Goal: Task Accomplishment & Management: Complete application form

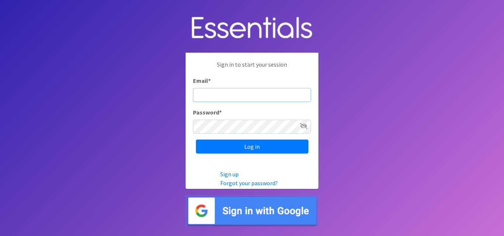
click at [274, 93] on input "Email *" at bounding box center [252, 95] width 118 height 14
type input "[EMAIL_ADDRESS][DOMAIN_NAME]"
click at [305, 131] on span at bounding box center [303, 126] width 7 height 9
click at [305, 128] on icon at bounding box center [303, 126] width 7 height 6
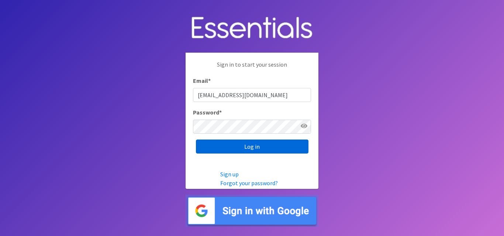
click at [260, 148] on input "Log in" at bounding box center [252, 147] width 112 height 14
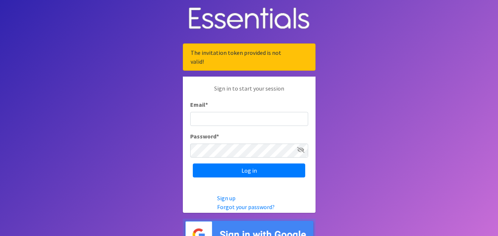
click at [282, 122] on input "Email *" at bounding box center [249, 119] width 118 height 14
type input "tspina@elizpl.org"
click at [193, 164] on input "Log in" at bounding box center [249, 171] width 112 height 14
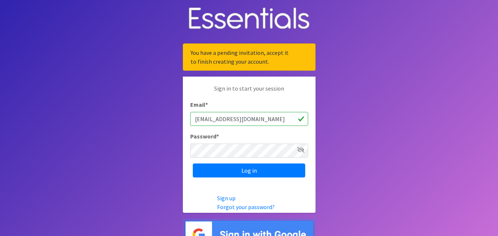
click at [282, 122] on input "tspina@elizpl.org" at bounding box center [249, 119] width 118 height 14
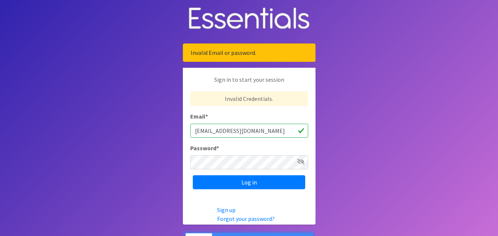
click at [303, 160] on icon at bounding box center [300, 162] width 7 height 6
click at [193, 176] on input "Log in" at bounding box center [249, 183] width 112 height 14
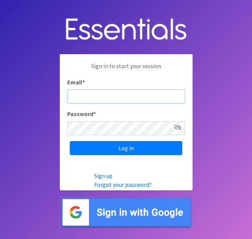
click at [98, 100] on input "Email *" at bounding box center [126, 97] width 118 height 14
type input "[EMAIL_ADDRESS][DOMAIN_NAME]"
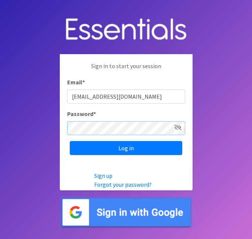
click at [70, 141] on input "Log in" at bounding box center [126, 148] width 112 height 14
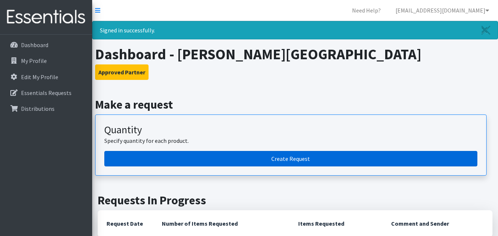
click at [238, 159] on link "Create Request" at bounding box center [290, 158] width 373 height 15
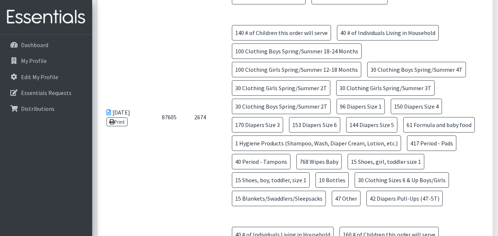
scroll to position [631, 0]
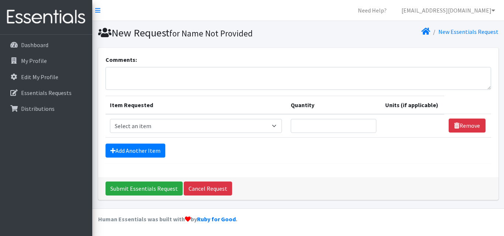
click at [93, 10] on nav "Need Help? alexlaudisi@gmail.com Organization Settings My Co-Workers My Profile…" at bounding box center [298, 10] width 412 height 21
click at [96, 11] on icon at bounding box center [97, 10] width 5 height 6
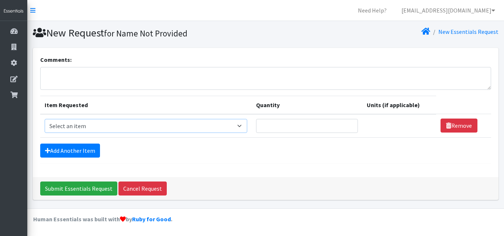
click at [103, 120] on select "Select an item # of Children this order will serve # of Individuals Living in H…" at bounding box center [146, 126] width 202 height 14
click at [104, 128] on select "Select an item # of Children this order will serve # of Individuals Living in H…" at bounding box center [146, 126] width 202 height 14
click at [33, 12] on icon at bounding box center [32, 10] width 5 height 6
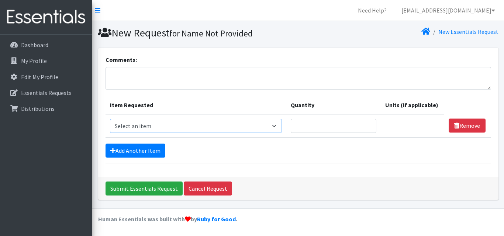
click at [158, 125] on select "Select an item # of Children this order will serve # of Individuals Living in H…" at bounding box center [196, 126] width 172 height 14
click at [171, 125] on select "Select an item # of Children this order will serve # of Individuals Living in H…" at bounding box center [196, 126] width 172 height 14
select select "13431"
click at [110, 119] on select "Select an item # of Children this order will serve # of Individuals Living in H…" at bounding box center [196, 126] width 172 height 14
click at [322, 127] on input "Quantity" at bounding box center [334, 126] width 86 height 14
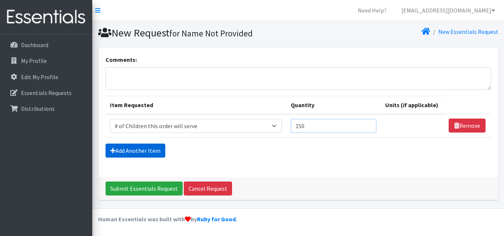
type input "150"
click at [148, 149] on link "Add Another Item" at bounding box center [135, 151] width 60 height 14
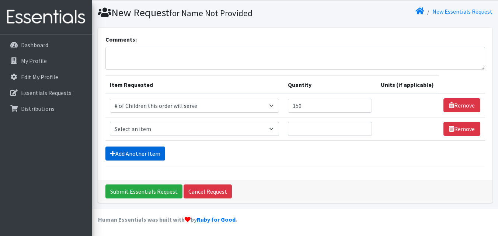
scroll to position [21, 0]
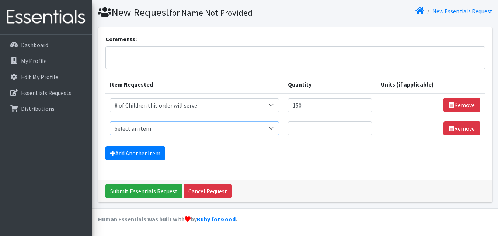
click at [178, 130] on select "Select an item # of Children this order will serve # of Individuals Living in H…" at bounding box center [194, 129] width 169 height 14
select select "5742"
click at [110, 122] on select "Select an item # of Children this order will serve # of Individuals Living in H…" at bounding box center [194, 129] width 169 height 14
click at [329, 130] on input "Quantity" at bounding box center [330, 129] width 84 height 14
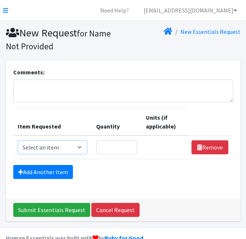
click at [49, 145] on select "Select an item # of Children this order will serve # of Individuals Living in H…" at bounding box center [53, 148] width 70 height 14
select select "13431"
click at [18, 141] on select "Select an item # of Children this order will serve # of Individuals Living in H…" at bounding box center [53, 148] width 70 height 14
drag, startPoint x: 123, startPoint y: 148, endPoint x: 155, endPoint y: 131, distance: 35.6
click at [122, 147] on input "Quantity" at bounding box center [116, 148] width 41 height 14
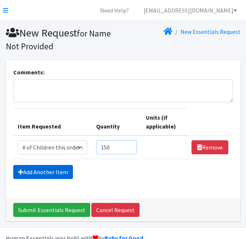
type input "150"
click at [49, 169] on link "Add Another Item" at bounding box center [43, 172] width 60 height 14
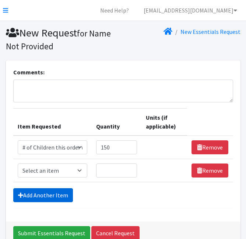
scroll to position [39, 0]
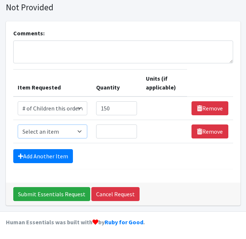
click at [33, 131] on select "Select an item # of Children this order will serve # of Individuals Living in H…" at bounding box center [53, 132] width 70 height 14
select select "5742"
click at [18, 125] on select "Select an item # of Children this order will serve # of Individuals Living in H…" at bounding box center [53, 132] width 70 height 14
click at [108, 134] on input "Quantity" at bounding box center [116, 132] width 41 height 14
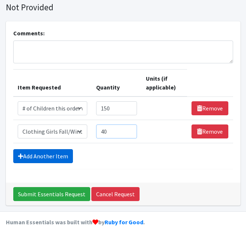
type input "40"
click at [55, 160] on link "Add Another Item" at bounding box center [43, 156] width 60 height 14
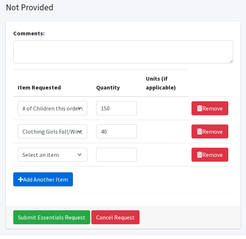
scroll to position [62, 0]
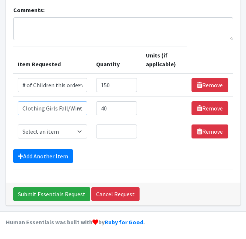
click at [73, 112] on select "Select an item # of Children this order will serve # of Individuals Living in H…" at bounding box center [53, 108] width 70 height 14
click at [84, 132] on select "Select an item # of Children this order will serve # of Individuals Living in H…" at bounding box center [53, 132] width 70 height 14
select select "1964"
click at [18, 125] on select "Select an item # of Children this order will serve # of Individuals Living in H…" at bounding box center [53, 132] width 70 height 14
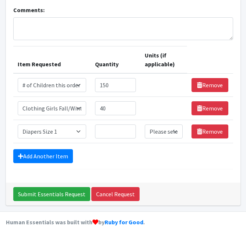
click at [95, 128] on td "Quantity" at bounding box center [115, 131] width 49 height 23
click at [105, 132] on input "Quantity" at bounding box center [115, 132] width 41 height 14
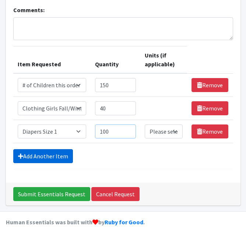
type input "100"
click at [53, 153] on link "Add Another Item" at bounding box center [43, 156] width 60 height 14
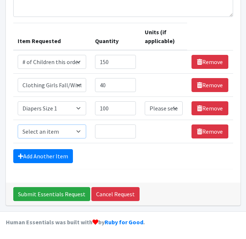
click at [58, 133] on select "Select an item # of Children this order will serve # of Individuals Living in H…" at bounding box center [52, 132] width 69 height 14
select select "1965"
click at [18, 125] on select "Select an item # of Children this order will serve # of Individuals Living in H…" at bounding box center [52, 132] width 69 height 14
click at [111, 129] on input "Quantity" at bounding box center [115, 132] width 41 height 14
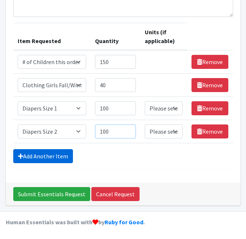
type input "100"
click at [68, 155] on link "Add Another Item" at bounding box center [43, 156] width 60 height 14
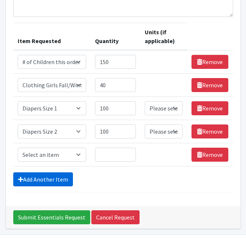
scroll to position [109, 0]
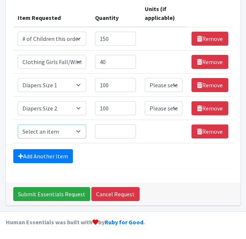
click at [70, 132] on select "Select an item # of Children this order will serve # of Individuals Living in H…" at bounding box center [52, 132] width 69 height 14
select select "1966"
click at [18, 125] on select "Select an item # of Children this order will serve # of Individuals Living in H…" at bounding box center [52, 132] width 69 height 14
click at [114, 129] on input "Quantity" at bounding box center [115, 132] width 41 height 14
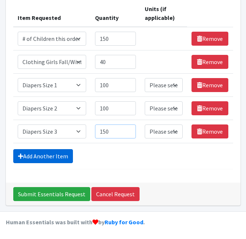
type input "150"
click at [19, 152] on link "Add Another Item" at bounding box center [43, 156] width 60 height 14
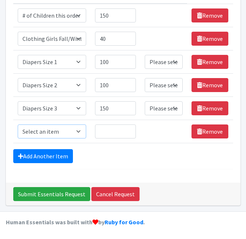
click at [50, 132] on select "Select an item # of Children this order will serve # of Individuals Living in H…" at bounding box center [52, 132] width 69 height 14
select select "1967"
click at [18, 125] on select "Select an item # of Children this order will serve # of Individuals Living in H…" at bounding box center [52, 132] width 69 height 14
click at [114, 132] on input "Quantity" at bounding box center [115, 132] width 41 height 14
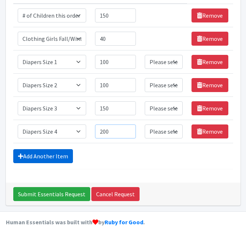
type input "200"
click at [35, 156] on link "Add Another Item" at bounding box center [43, 156] width 60 height 14
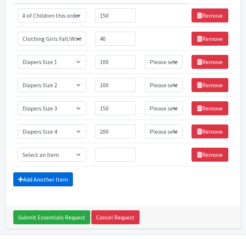
scroll to position [155, 0]
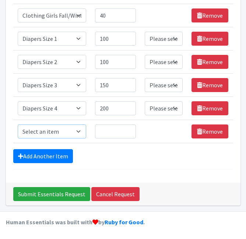
click at [61, 132] on select "Select an item # of Children this order will serve # of Individuals Living in H…" at bounding box center [52, 132] width 69 height 14
select select "1968"
click at [18, 125] on select "Select an item # of Children this order will serve # of Individuals Living in H…" at bounding box center [52, 132] width 69 height 14
click at [121, 132] on input "Quantity" at bounding box center [115, 132] width 41 height 14
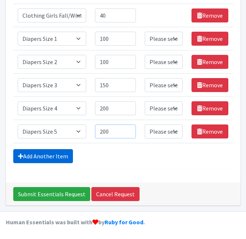
type input "200"
click at [60, 157] on link "Add Another Item" at bounding box center [43, 156] width 60 height 14
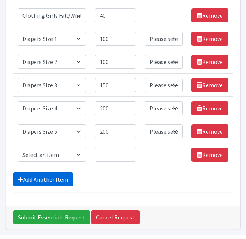
scroll to position [179, 0]
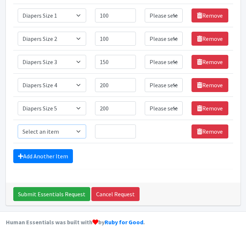
click at [62, 128] on select "Select an item # of Children this order will serve # of Individuals Living in H…" at bounding box center [52, 132] width 69 height 14
select select "1969"
click at [18, 125] on select "Select an item # of Children this order will serve # of Individuals Living in H…" at bounding box center [52, 132] width 69 height 14
click at [102, 129] on input "Quantity" at bounding box center [115, 132] width 41 height 14
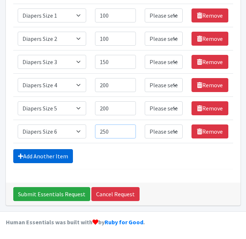
type input "250"
click at [49, 160] on link "Add Another Item" at bounding box center [43, 156] width 60 height 14
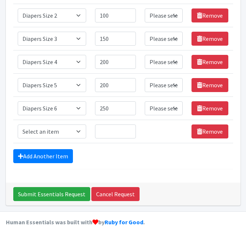
click at [66, 124] on td "Item Requested Select an item # of Children this order will serve # of Individu…" at bounding box center [52, 131] width 78 height 23
click at [68, 131] on select "Select an item # of Children this order will serve # of Individuals Living in H…" at bounding box center [52, 132] width 69 height 14
select select "1971"
click at [18, 125] on select "Select an item # of Children this order will serve # of Individuals Living in H…" at bounding box center [52, 132] width 69 height 14
click at [111, 129] on input "Quantity" at bounding box center [115, 132] width 41 height 14
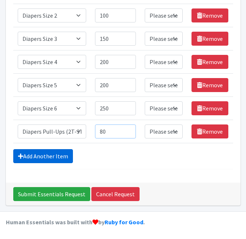
type input "80"
click at [53, 157] on link "Add Another Item" at bounding box center [43, 156] width 60 height 14
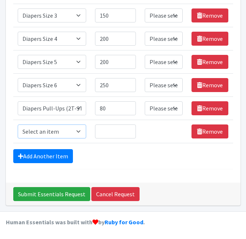
click at [61, 133] on select "Select an item # of Children this order will serve # of Individuals Living in H…" at bounding box center [52, 132] width 69 height 14
select select "1972"
click at [18, 125] on select "Select an item # of Children this order will serve # of Individuals Living in H…" at bounding box center [52, 132] width 69 height 14
click at [115, 131] on input "Quantity" at bounding box center [115, 132] width 41 height 14
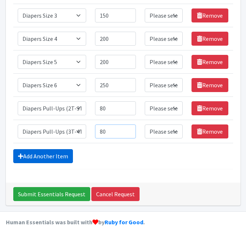
type input "80"
click at [41, 161] on link "Add Another Item" at bounding box center [43, 156] width 60 height 14
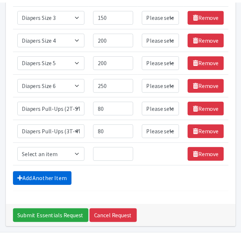
scroll to position [248, 0]
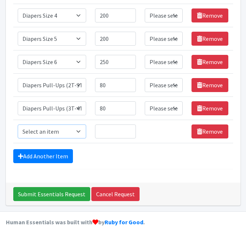
click at [65, 129] on select "Select an item # of Children this order will serve # of Individuals Living in H…" at bounding box center [52, 132] width 69 height 14
drag, startPoint x: 65, startPoint y: 131, endPoint x: 63, endPoint y: 127, distance: 4.8
click at [65, 131] on select "Select an item # of Children this order will serve # of Individuals Living in H…" at bounding box center [52, 132] width 69 height 14
select select "1929"
click at [18, 125] on select "Select an item # of Children this order will serve # of Individuals Living in H…" at bounding box center [52, 132] width 69 height 14
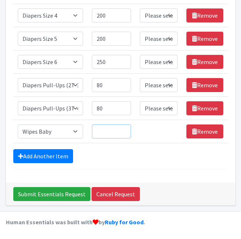
click at [110, 133] on input "Quantity" at bounding box center [111, 132] width 39 height 14
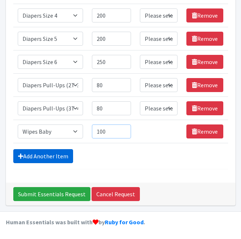
type input "100"
click at [39, 155] on link "Add Another Item" at bounding box center [43, 156] width 60 height 14
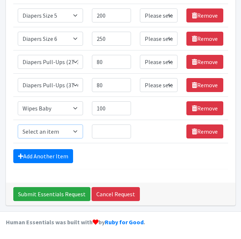
click at [49, 131] on select "Select an item # of Children this order will serve # of Individuals Living in H…" at bounding box center [50, 132] width 65 height 14
select select "1975"
click at [18, 125] on select "Select an item # of Children this order will serve # of Individuals Living in H…" at bounding box center [50, 132] width 65 height 14
click at [107, 132] on input "Quantity" at bounding box center [111, 132] width 39 height 14
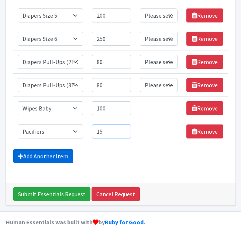
type input "15"
click at [45, 153] on link "Add Another Item" at bounding box center [43, 156] width 60 height 14
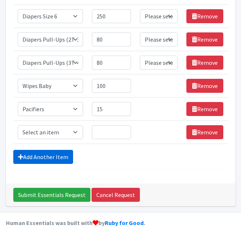
scroll to position [295, 0]
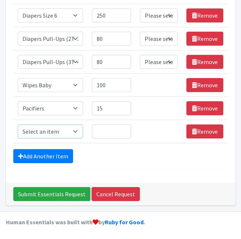
click at [47, 134] on select "Select an item # of Children this order will serve # of Individuals Living in H…" at bounding box center [50, 132] width 65 height 14
select select "5659"
click at [18, 125] on select "Select an item # of Children this order will serve # of Individuals Living in H…" at bounding box center [50, 132] width 65 height 14
drag, startPoint x: 110, startPoint y: 133, endPoint x: 119, endPoint y: 132, distance: 9.2
click at [110, 132] on input "Quantity" at bounding box center [111, 132] width 39 height 14
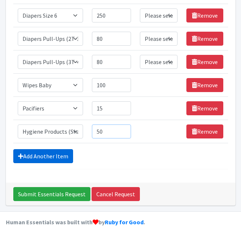
type input "50"
click at [49, 157] on link "Add Another Item" at bounding box center [43, 156] width 60 height 14
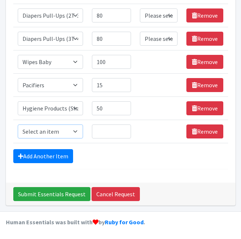
click at [39, 133] on select "Select an item # of Children this order will serve # of Individuals Living in H…" at bounding box center [50, 132] width 65 height 14
select select "5709"
click at [18, 125] on select "Select an item # of Children this order will serve # of Individuals Living in H…" at bounding box center [50, 132] width 65 height 14
click at [109, 130] on input "Quantity" at bounding box center [111, 132] width 39 height 14
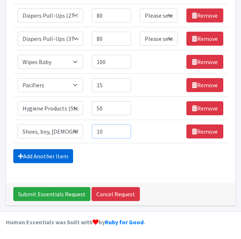
type input "10"
click at [67, 156] on link "Add Another Item" at bounding box center [43, 156] width 60 height 14
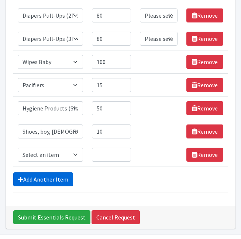
scroll to position [341, 0]
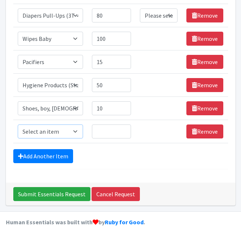
click at [60, 134] on select "Select an item # of Children this order will serve # of Individuals Living in H…" at bounding box center [50, 132] width 65 height 14
select select "5741"
click at [18, 125] on select "Select an item # of Children this order will serve # of Individuals Living in H…" at bounding box center [50, 132] width 65 height 14
click at [111, 135] on input "Quantity" at bounding box center [111, 132] width 39 height 14
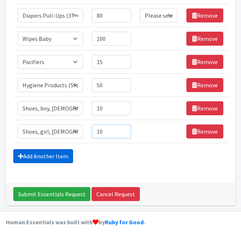
type input "10"
click at [51, 155] on link "Add Another Item" at bounding box center [43, 156] width 60 height 14
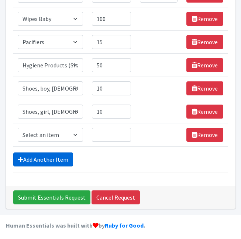
scroll to position [364, 0]
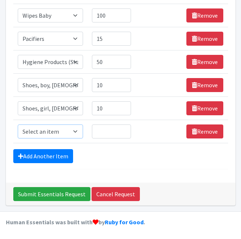
click at [52, 129] on select "Select an item # of Children this order will serve # of Individuals Living in H…" at bounding box center [50, 132] width 65 height 14
select select "5743"
click at [18, 125] on select "Select an item # of Children this order will serve # of Individuals Living in H…" at bounding box center [50, 132] width 65 height 14
click at [112, 133] on input "Quantity" at bounding box center [111, 132] width 39 height 14
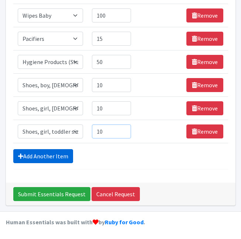
type input "10"
click at [45, 155] on link "Add Another Item" at bounding box center [43, 156] width 60 height 14
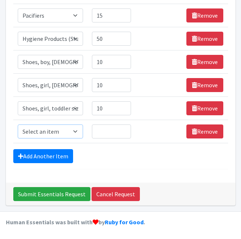
click at [56, 131] on select "Select an item # of Children this order will serve # of Individuals Living in H…" at bounding box center [50, 132] width 65 height 14
select select "5711"
click at [18, 125] on select "Select an item # of Children this order will serve # of Individuals Living in H…" at bounding box center [50, 132] width 65 height 14
drag, startPoint x: 103, startPoint y: 132, endPoint x: 102, endPoint y: 121, distance: 11.1
click at [101, 125] on input "Quantity" at bounding box center [111, 132] width 39 height 14
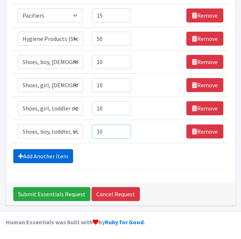
type input "10"
click at [53, 155] on link "Add Another Item" at bounding box center [43, 156] width 60 height 14
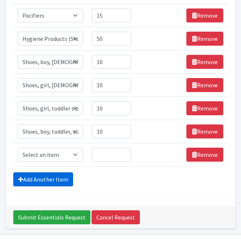
scroll to position [411, 0]
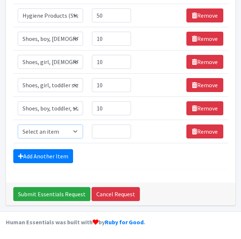
click at [62, 137] on select "Select an item # of Children this order will serve # of Individuals Living in H…" at bounding box center [50, 132] width 65 height 14
select select "1974"
click at [18, 125] on select "Select an item # of Children this order will serve # of Individuals Living in H…" at bounding box center [50, 132] width 65 height 14
click at [111, 136] on input "Quantity" at bounding box center [111, 132] width 39 height 14
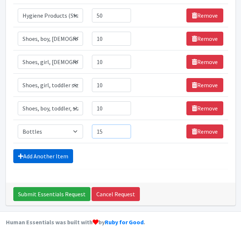
type input "15"
click at [42, 155] on link "Add Another Item" at bounding box center [43, 156] width 60 height 14
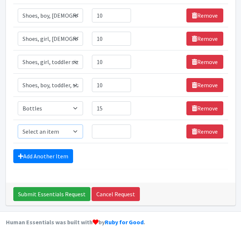
click at [53, 131] on select "Select an item # of Children this order will serve # of Individuals Living in H…" at bounding box center [50, 132] width 65 height 14
select select "6668"
click at [18, 125] on select "Select an item # of Children this order will serve # of Individuals Living in H…" at bounding box center [50, 132] width 65 height 14
click at [101, 133] on input "Quantity" at bounding box center [111, 132] width 39 height 14
click at [106, 136] on input "Quantity" at bounding box center [111, 132] width 39 height 14
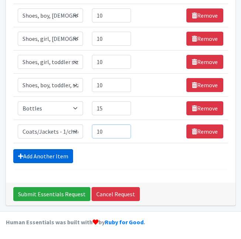
type input "10"
click at [35, 157] on link "Add Another Item" at bounding box center [43, 156] width 60 height 14
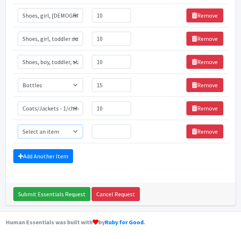
click at [55, 132] on select "Select an item # of Children this order will serve # of Individuals Living in H…" at bounding box center [50, 132] width 65 height 14
select select "2005"
click at [18, 125] on select "Select an item # of Children this order will serve # of Individuals Living in H…" at bounding box center [50, 132] width 65 height 14
drag, startPoint x: 114, startPoint y: 129, endPoint x: 113, endPoint y: 116, distance: 13.7
click at [114, 128] on input "Quantity" at bounding box center [111, 132] width 39 height 14
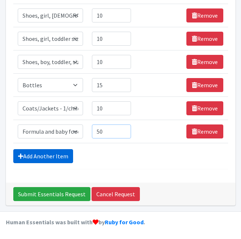
type input "50"
click at [25, 160] on link "Add Another Item" at bounding box center [43, 156] width 60 height 14
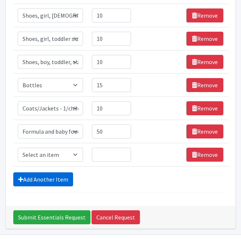
scroll to position [481, 0]
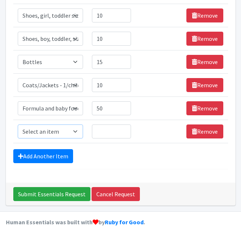
click at [50, 128] on select "Select an item # of Children this order will serve # of Individuals Living in H…" at bounding box center [50, 132] width 65 height 14
select select "5713"
click at [18, 125] on select "Select an item # of Children this order will serve # of Individuals Living in H…" at bounding box center [50, 132] width 65 height 14
click at [105, 132] on input "Quantity" at bounding box center [111, 132] width 39 height 14
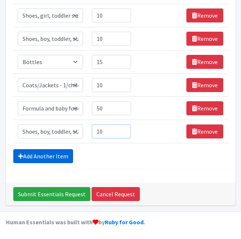
type input "10"
click at [53, 152] on link "Add Another Item" at bounding box center [43, 156] width 60 height 14
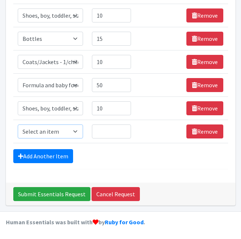
click at [56, 137] on select "Select an item # of Children this order will serve # of Individuals Living in H…" at bounding box center [50, 132] width 65 height 14
select select "5745"
click at [18, 125] on select "Select an item # of Children this order will serve # of Individuals Living in H…" at bounding box center [50, 132] width 65 height 14
click at [104, 133] on input "Quantity" at bounding box center [111, 132] width 39 height 14
type input "10"
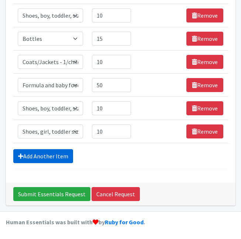
click at [53, 159] on link "Add Another Item" at bounding box center [43, 156] width 60 height 14
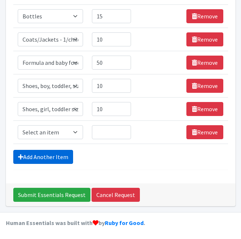
scroll to position [527, 0]
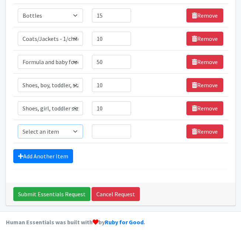
click at [59, 136] on select "Select an item # of Children this order will serve # of Individuals Living in H…" at bounding box center [50, 132] width 65 height 14
select select "1944"
click at [18, 125] on select "Select an item # of Children this order will serve # of Individuals Living in H…" at bounding box center [50, 132] width 65 height 14
click at [112, 135] on input "Quantity" at bounding box center [111, 132] width 39 height 14
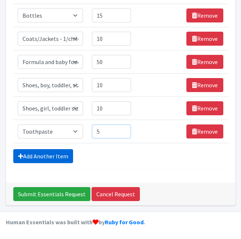
type input "5"
drag, startPoint x: 42, startPoint y: 157, endPoint x: 42, endPoint y: 150, distance: 7.0
click at [42, 157] on link "Add Another Item" at bounding box center [43, 156] width 60 height 14
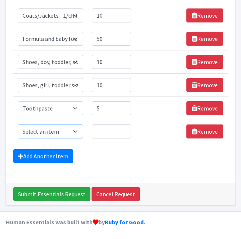
click at [43, 135] on select "Select an item # of Children this order will serve # of Individuals Living in H…" at bounding box center [50, 132] width 65 height 14
select select "1943"
click at [18, 125] on select "Select an item # of Children this order will serve # of Individuals Living in H…" at bounding box center [50, 132] width 65 height 14
click at [51, 134] on select "Select an item # of Children this order will serve # of Individuals Living in H…" at bounding box center [50, 132] width 65 height 14
click at [18, 125] on select "Select an item # of Children this order will serve # of Individuals Living in H…" at bounding box center [50, 132] width 65 height 14
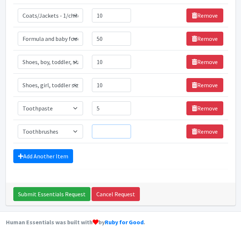
drag, startPoint x: 105, startPoint y: 129, endPoint x: 102, endPoint y: 118, distance: 11.9
click at [103, 122] on td "Quantity" at bounding box center [111, 131] width 48 height 23
type input "5"
click at [195, 190] on div "Submit Essentials Request Cancel Request" at bounding box center [120, 194] width 229 height 23
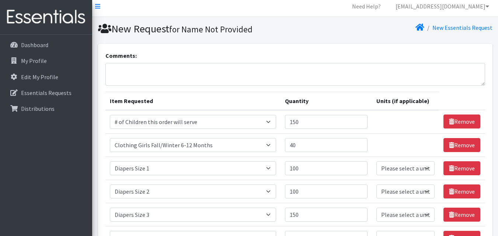
scroll to position [0, 0]
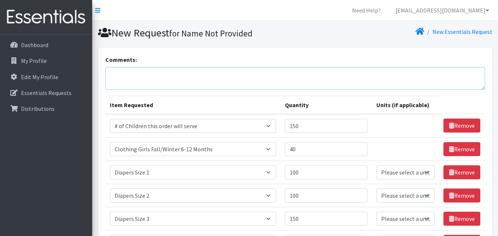
click at [186, 83] on textarea "Comments:" at bounding box center [295, 78] width 380 height 23
click at [247, 75] on textarea "Will take any size or gender jackets" at bounding box center [295, 78] width 380 height 23
click at [176, 74] on textarea "Will take any size or gender jackets" at bounding box center [295, 78] width 380 height 23
click at [278, 72] on textarea "Will take any size or gendered jackets" at bounding box center [295, 78] width 380 height 23
type textarea "Will take any size or gendered jackets"
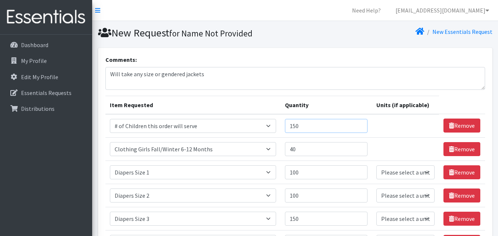
click at [332, 130] on input "150" at bounding box center [326, 126] width 83 height 14
click at [310, 76] on textarea "Will take any size or gendered jackets" at bounding box center [295, 78] width 380 height 23
click at [319, 122] on input "175" at bounding box center [326, 126] width 83 height 14
type input "150"
click at [314, 70] on textarea "Will take any size or gendered jackets" at bounding box center [295, 78] width 380 height 23
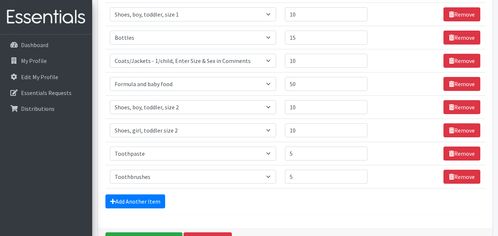
scroll to position [532, 0]
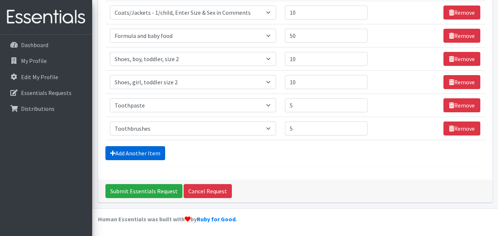
click at [145, 154] on link "Add Another Item" at bounding box center [135, 153] width 60 height 14
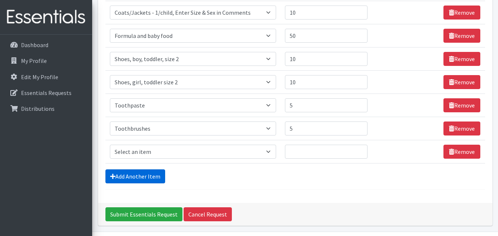
scroll to position [555, 0]
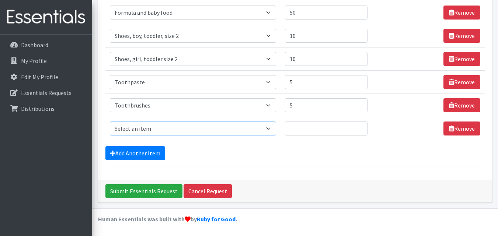
click at [157, 129] on select "Select an item # of Children this order will serve # of Individuals Living in H…" at bounding box center [193, 129] width 166 height 14
click at [168, 131] on select "Select an item # of Children this order will serve # of Individuals Living in H…" at bounding box center [193, 129] width 166 height 14
select select "5726"
click at [110, 122] on select "Select an item # of Children this order will serve # of Individuals Living in H…" at bounding box center [193, 129] width 166 height 14
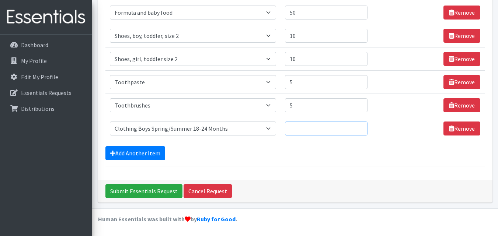
click at [297, 130] on input "Quantity" at bounding box center [326, 129] width 83 height 14
type input "20"
click at [168, 188] on input "Submit Essentials Request" at bounding box center [143, 191] width 77 height 14
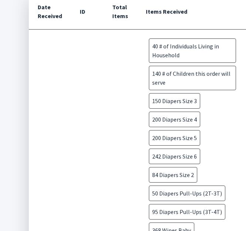
scroll to position [373, 0]
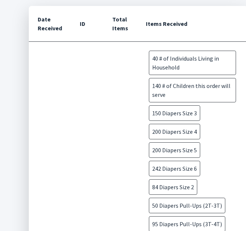
drag, startPoint x: 239, startPoint y: 156, endPoint x: 250, endPoint y: 151, distance: 11.7
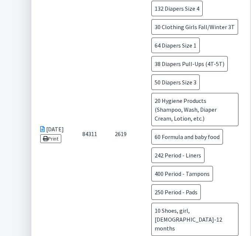
scroll to position [1619, 0]
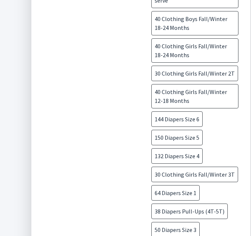
click at [190, 84] on span "40 Clothing Girls Fall/Winter 12-18 Months" at bounding box center [194, 96] width 87 height 24
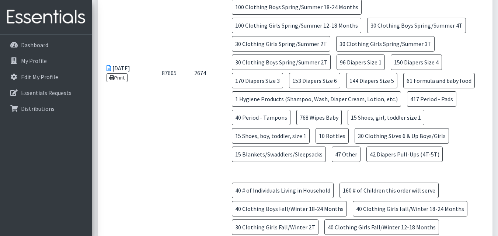
scroll to position [511, 0]
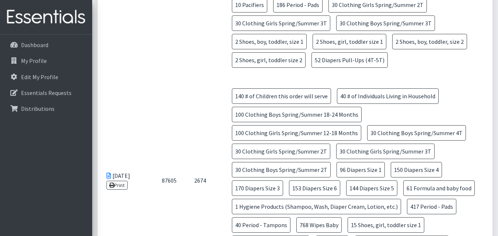
click at [273, 95] on span "140 # of Children this order will serve" at bounding box center [281, 96] width 99 height 15
click at [113, 184] on icon at bounding box center [111, 185] width 5 height 5
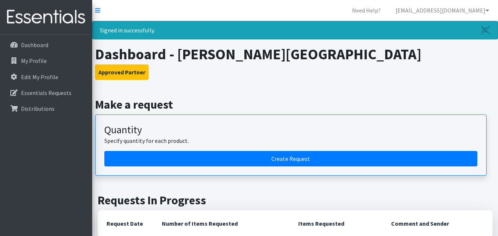
scroll to position [57, 0]
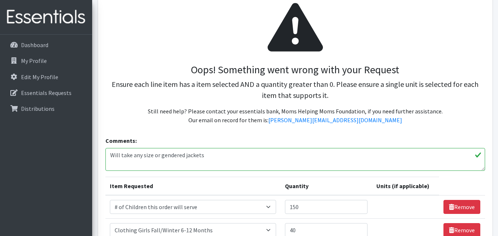
scroll to position [148, 0]
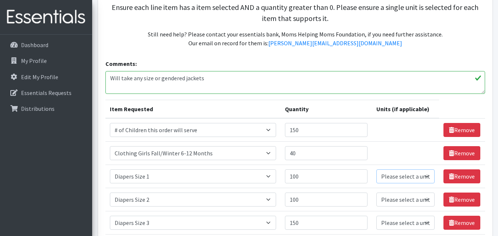
click at [398, 181] on select "Please select a unit units Packs" at bounding box center [406, 177] width 58 height 14
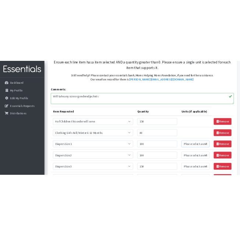
scroll to position [221, 0]
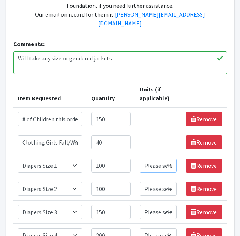
click at [164, 160] on select "Please select a unit units Packs" at bounding box center [159, 166] width 38 height 14
select select "Pack"
click at [140, 159] on select "Please select a unit units Packs" at bounding box center [159, 166] width 38 height 14
drag, startPoint x: 159, startPoint y: 178, endPoint x: 161, endPoint y: 186, distance: 8.4
click at [159, 182] on select "Please select a unit units Packs" at bounding box center [159, 189] width 38 height 14
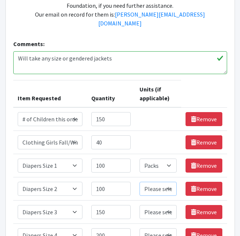
select select "Pack"
click at [140, 182] on select "Please select a unit units Packs" at bounding box center [159, 189] width 38 height 14
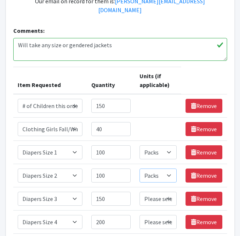
scroll to position [258, 0]
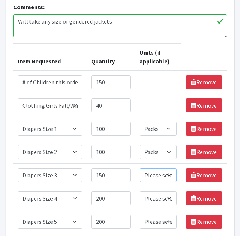
click at [162, 168] on select "Please select a unit units Packs" at bounding box center [159, 175] width 38 height 14
select select "Pack"
click at [140, 168] on select "Please select a unit units Packs" at bounding box center [159, 175] width 38 height 14
click at [160, 193] on select "Please select a unit units Packs" at bounding box center [159, 198] width 38 height 14
select select "Pack"
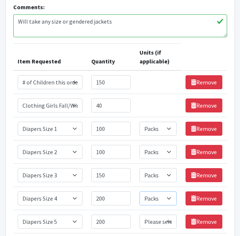
click at [140, 191] on select "Please select a unit units Packs" at bounding box center [159, 198] width 38 height 14
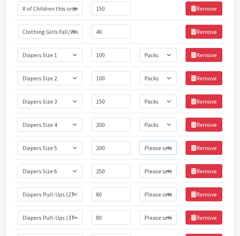
drag, startPoint x: 160, startPoint y: 141, endPoint x: 158, endPoint y: 145, distance: 3.8
click at [160, 141] on select "Please select a unit units Packs" at bounding box center [159, 148] width 38 height 14
select select "Pack"
click at [140, 141] on select "Please select a unit units Packs" at bounding box center [159, 148] width 38 height 14
click at [156, 164] on select "Please select a unit units Packs" at bounding box center [159, 171] width 38 height 14
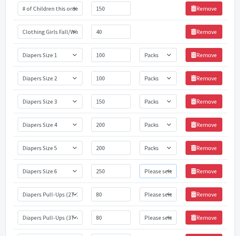
click at [157, 164] on select "Please select a unit units Packs" at bounding box center [159, 171] width 38 height 14
click at [158, 164] on select "Please select a unit units Packs" at bounding box center [159, 171] width 38 height 14
select select "Pack"
click at [140, 164] on select "Please select a unit units Packs" at bounding box center [159, 171] width 38 height 14
click at [159, 187] on select "Please select a unit units Packs" at bounding box center [159, 194] width 38 height 14
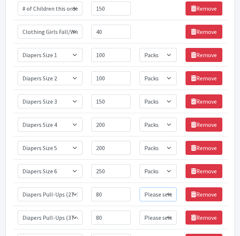
select select "Pack"
click at [140, 187] on select "Please select a unit units Packs" at bounding box center [159, 194] width 38 height 14
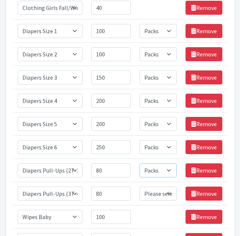
scroll to position [369, 0]
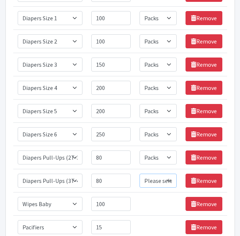
click at [165, 175] on select "Please select a unit units Packs" at bounding box center [159, 181] width 38 height 14
select select "Pack"
click at [140, 174] on select "Please select a unit units Packs" at bounding box center [159, 181] width 38 height 14
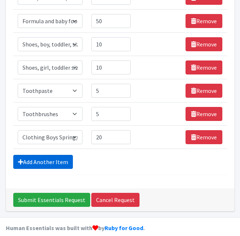
click at [60, 155] on link "Add Another Item" at bounding box center [43, 162] width 60 height 14
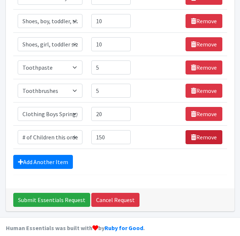
click at [199, 132] on link "Remove" at bounding box center [204, 137] width 37 height 14
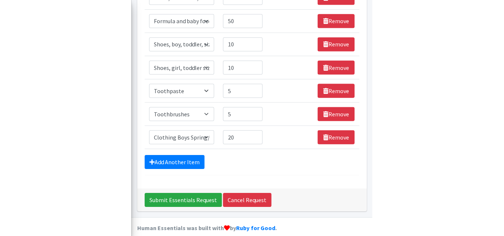
scroll to position [696, 0]
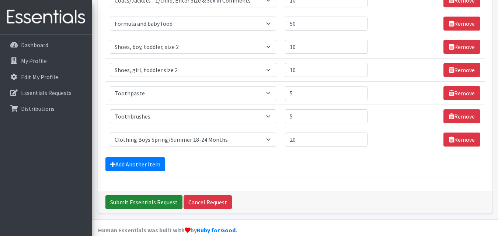
click at [162, 201] on input "Submit Essentials Request" at bounding box center [143, 202] width 77 height 14
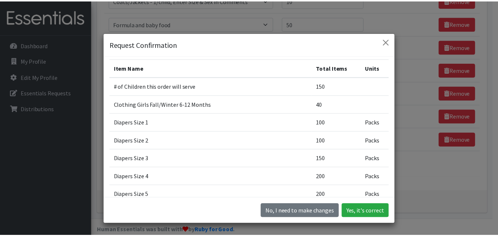
scroll to position [0, 0]
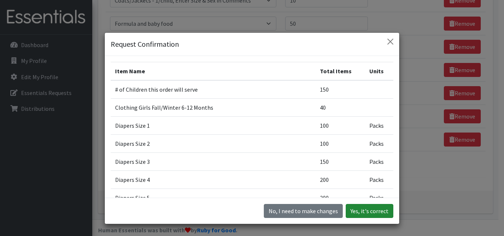
click at [357, 207] on button "Yes, it's correct" at bounding box center [370, 211] width 48 height 14
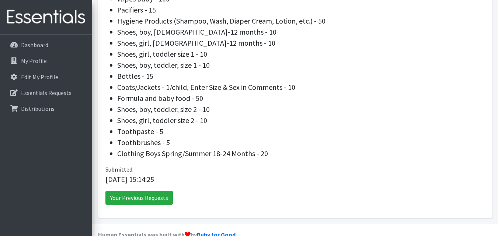
scroll to position [416, 0]
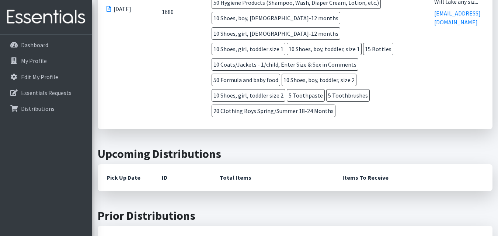
scroll to position [115, 0]
